Goal: Task Accomplishment & Management: Manage account settings

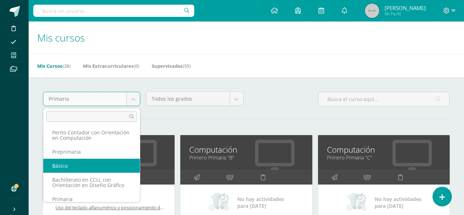
scroll to position [6, 0]
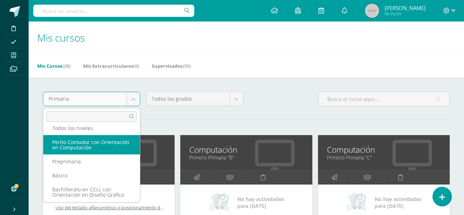
select select "4"
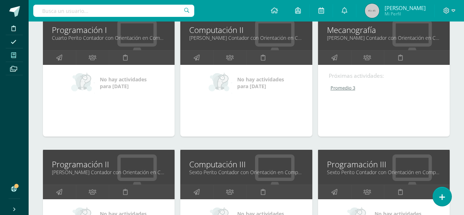
scroll to position [107, 0]
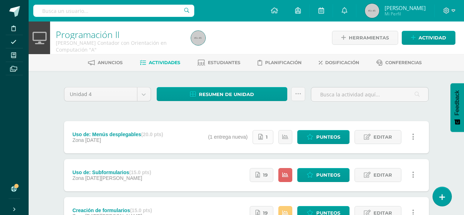
click at [262, 137] on icon at bounding box center [260, 137] width 5 height 6
click at [322, 135] on span "Punteos" at bounding box center [328, 136] width 24 height 13
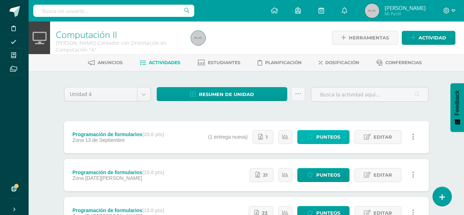
click at [334, 137] on span "Punteos" at bounding box center [328, 136] width 24 height 13
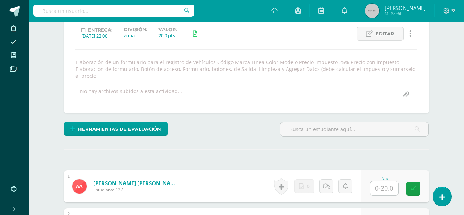
scroll to position [107, 0]
